Goal: Obtain resource: Download file/media

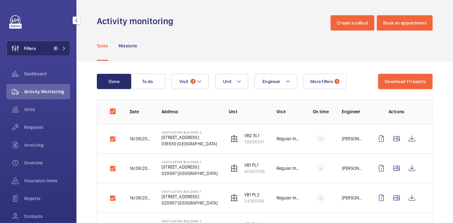
click at [42, 53] on button "Filters 8" at bounding box center [38, 48] width 64 height 15
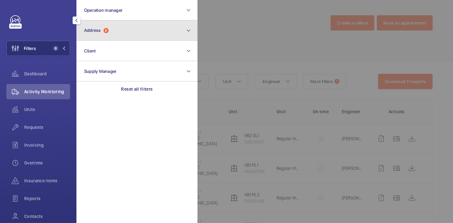
click at [99, 39] on button "Address 8" at bounding box center [136, 30] width 121 height 20
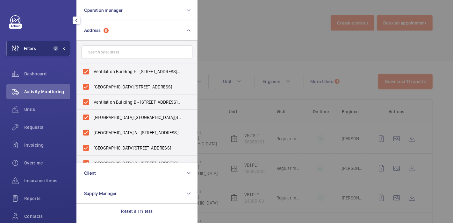
click at [86, 70] on label "Ventilation Building F - [STREET_ADDRESS][PERSON_NAME]" at bounding box center [132, 71] width 111 height 15
click at [86, 70] on input "Ventilation Building F - [STREET_ADDRESS][PERSON_NAME]" at bounding box center [86, 71] width 13 height 13
checkbox input "false"
click at [83, 87] on label "[GEOGRAPHIC_DATA] [STREET_ADDRESS]" at bounding box center [132, 86] width 111 height 15
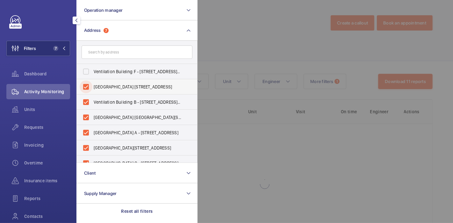
click at [83, 87] on input "[GEOGRAPHIC_DATA] [STREET_ADDRESS]" at bounding box center [86, 87] width 13 height 13
checkbox input "false"
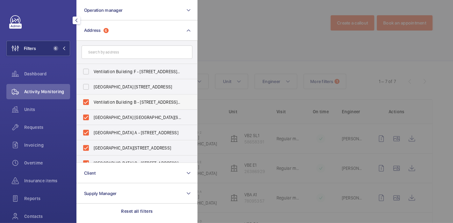
click at [86, 101] on label "Ventilation Building B - [STREET_ADDRESS][PERSON_NAME]" at bounding box center [132, 102] width 111 height 15
click at [86, 101] on input "Ventilation Building B - [STREET_ADDRESS][PERSON_NAME]" at bounding box center [86, 102] width 13 height 13
checkbox input "false"
click at [86, 113] on label "[GEOGRAPHIC_DATA] [GEOGRAPHIC_DATA][STREET_ADDRESS]" at bounding box center [132, 117] width 111 height 15
click at [86, 113] on input "[GEOGRAPHIC_DATA] [GEOGRAPHIC_DATA][STREET_ADDRESS]" at bounding box center [86, 117] width 13 height 13
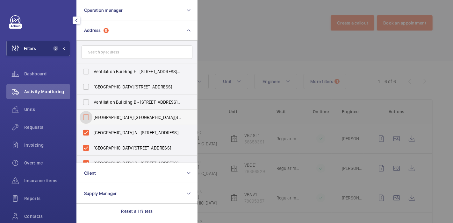
checkbox input "false"
click at [87, 136] on label "[GEOGRAPHIC_DATA] A - [STREET_ADDRESS]" at bounding box center [132, 132] width 111 height 15
click at [87, 136] on input "[GEOGRAPHIC_DATA] A - [STREET_ADDRESS]" at bounding box center [86, 132] width 13 height 13
checkbox input "false"
click at [86, 143] on label "[GEOGRAPHIC_DATA][STREET_ADDRESS]" at bounding box center [132, 147] width 111 height 15
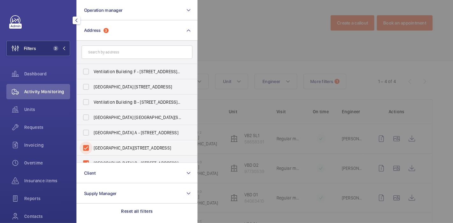
click at [86, 143] on input "[GEOGRAPHIC_DATA][STREET_ADDRESS]" at bounding box center [86, 148] width 13 height 13
checkbox input "false"
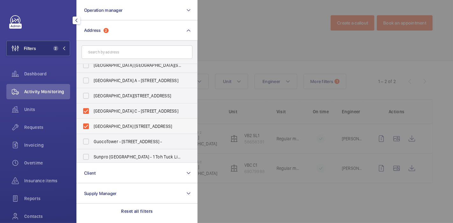
click at [85, 125] on label "[GEOGRAPHIC_DATA] [STREET_ADDRESS]" at bounding box center [132, 126] width 111 height 15
click at [85, 125] on input "[GEOGRAPHIC_DATA] [STREET_ADDRESS]" at bounding box center [86, 126] width 13 height 13
checkbox input "false"
click at [85, 108] on label "[GEOGRAPHIC_DATA] C - [STREET_ADDRESS]" at bounding box center [132, 111] width 111 height 15
click at [85, 108] on input "[GEOGRAPHIC_DATA] C - [STREET_ADDRESS]" at bounding box center [86, 111] width 13 height 13
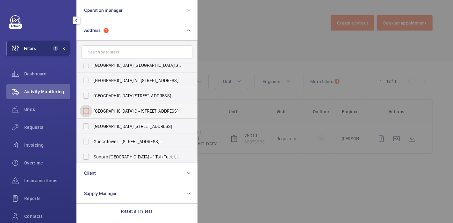
checkbox input "false"
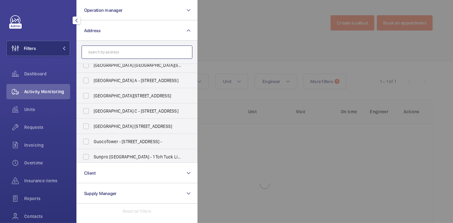
click at [130, 52] on input "text" at bounding box center [137, 52] width 111 height 13
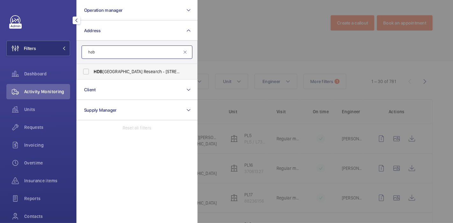
type input "hdb"
click at [126, 75] on label "[GEOGRAPHIC_DATA] Research - [STREET_ADDRESS]" at bounding box center [132, 71] width 111 height 15
click at [92, 75] on input "[GEOGRAPHIC_DATA] Research - [STREET_ADDRESS]" at bounding box center [86, 71] width 13 height 13
checkbox input "true"
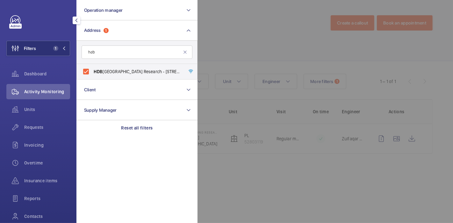
click at [226, 47] on div at bounding box center [423, 111] width 453 height 223
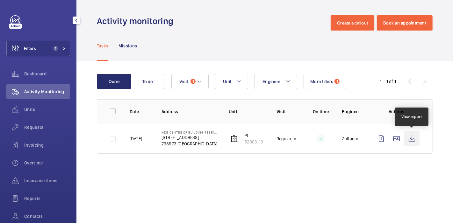
click at [413, 139] on wm-front-icon-button at bounding box center [411, 138] width 15 height 15
